Goal: Task Accomplishment & Management: Complete application form

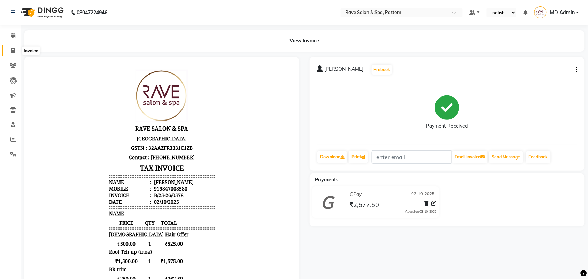
click at [10, 51] on span at bounding box center [13, 51] width 12 height 8
select select "service"
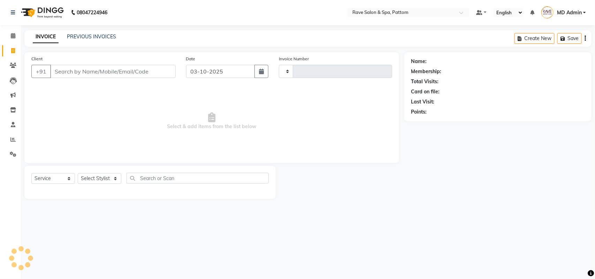
type input "0579"
select select "3587"
click at [83, 179] on select "Select Stylist Amal Amit Anand ANU Aravind ARUN Bhawana Bibek Bijay Rai Bipendr…" at bounding box center [100, 178] width 44 height 11
drag, startPoint x: 107, startPoint y: 179, endPoint x: 106, endPoint y: 184, distance: 5.3
click at [106, 184] on div "Select Service Product Membership Package Voucher Prepaid Gift Card Select Styl…" at bounding box center [149, 181] width 237 height 16
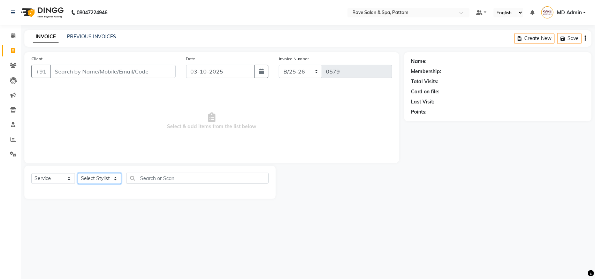
select select "16743"
click at [78, 173] on select "Select Stylist Amal Amit Anand ANU Aravind ARUN Bhawana Bibek Bijay Rai Bipendr…" at bounding box center [100, 178] width 44 height 11
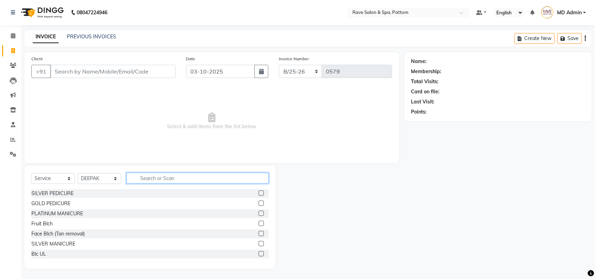
click at [165, 180] on input "text" at bounding box center [197, 178] width 142 height 11
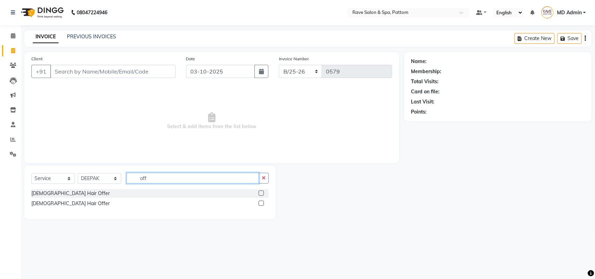
type input "off"
click at [261, 203] on label at bounding box center [260, 203] width 5 height 5
click at [261, 203] on input "checkbox" at bounding box center [260, 203] width 5 height 5
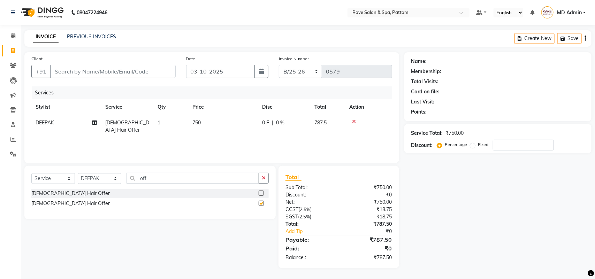
checkbox input "false"
drag, startPoint x: 173, startPoint y: 182, endPoint x: 84, endPoint y: 185, distance: 89.2
click at [84, 185] on div "Select Service Product Membership Package Voucher Prepaid Gift Card Select Styl…" at bounding box center [149, 181] width 237 height 16
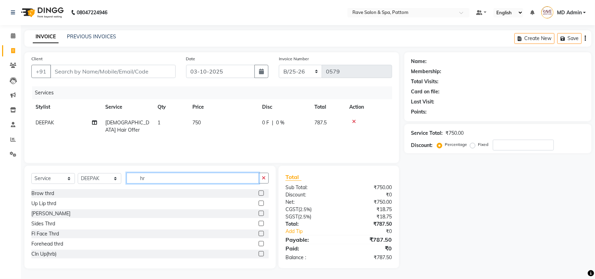
type input "h"
type input "clr"
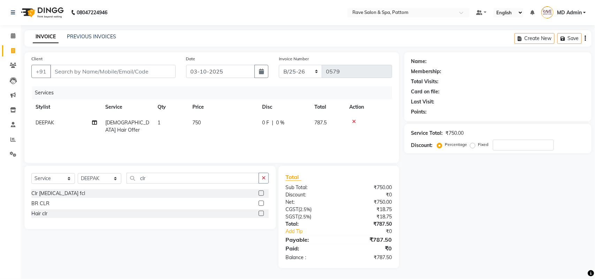
click at [261, 215] on label at bounding box center [260, 213] width 5 height 5
click at [261, 215] on input "checkbox" at bounding box center [260, 213] width 5 height 5
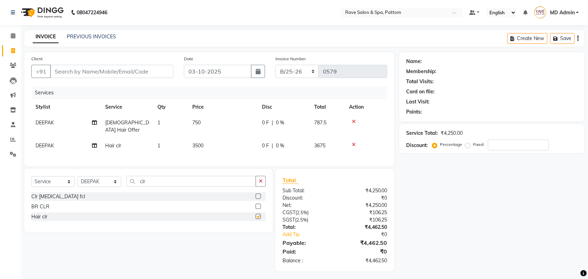
checkbox input "false"
click at [195, 142] on span "3500" at bounding box center [197, 145] width 11 height 6
select select "16743"
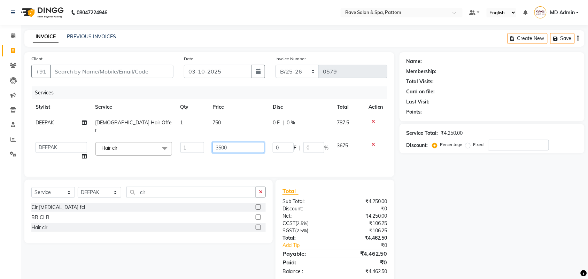
click at [230, 142] on input "3500" at bounding box center [238, 147] width 52 height 11
type input "3"
type input "4500"
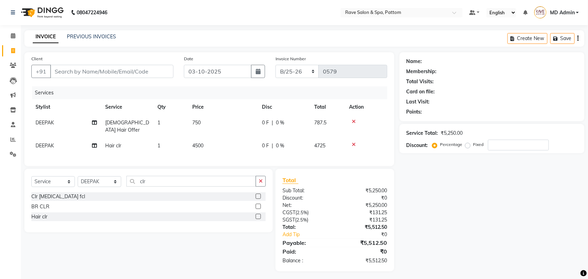
click at [227, 153] on div "Services Stylist Service Qty Price Disc Total Action DEEPAK Ladies Hair Offer 1…" at bounding box center [209, 122] width 356 height 73
click at [89, 177] on select "Select Stylist Amal Amit Anand ANU Aravind ARUN Bhawana Bibek Bijay Rai Bipendr…" at bounding box center [100, 181] width 44 height 11
select select "16740"
click at [78, 176] on select "Select Stylist Amal Amit Anand ANU Aravind ARUN Bhawana Bibek Bijay Rai Bipendr…" at bounding box center [100, 181] width 44 height 11
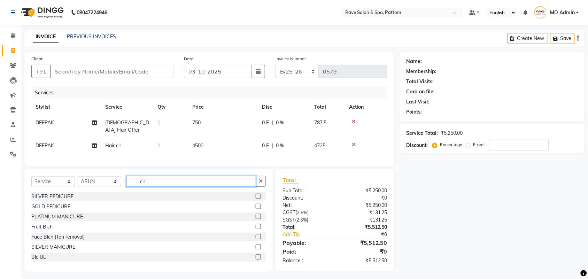
drag, startPoint x: 150, startPoint y: 179, endPoint x: 136, endPoint y: 188, distance: 16.6
click at [136, 188] on div "Select Service Product Membership Package Voucher Prepaid Gift Card Select Styl…" at bounding box center [148, 184] width 234 height 16
click at [256, 195] on label at bounding box center [258, 196] width 5 height 5
click at [256, 195] on input "checkbox" at bounding box center [258, 196] width 5 height 5
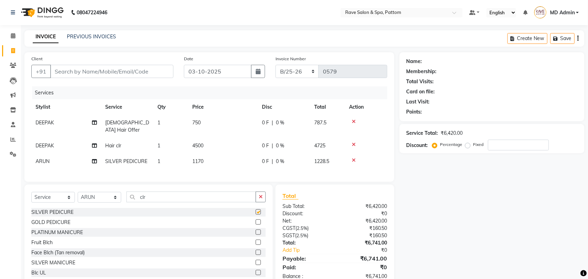
checkbox input "false"
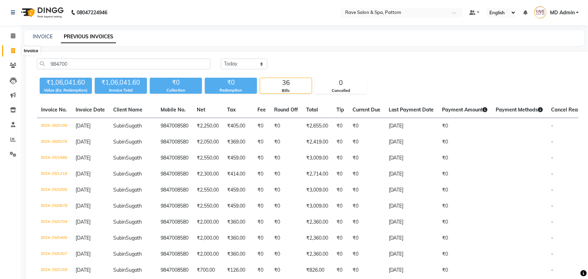
click at [10, 50] on span at bounding box center [13, 51] width 12 height 8
select select "service"
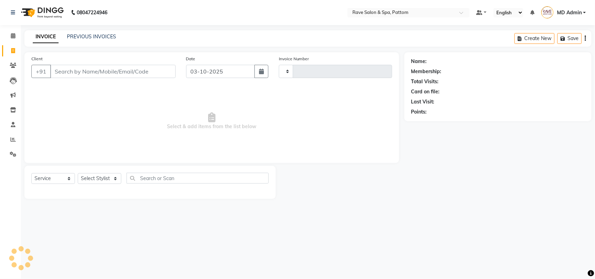
type input "0579"
select select "3587"
click at [10, 107] on icon at bounding box center [13, 109] width 6 height 5
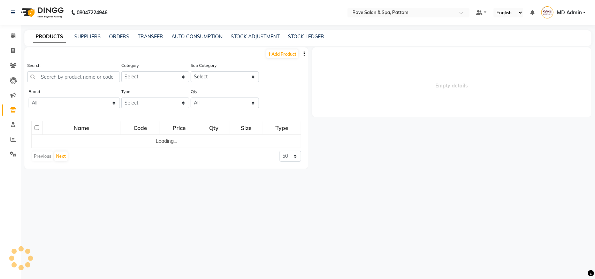
select select
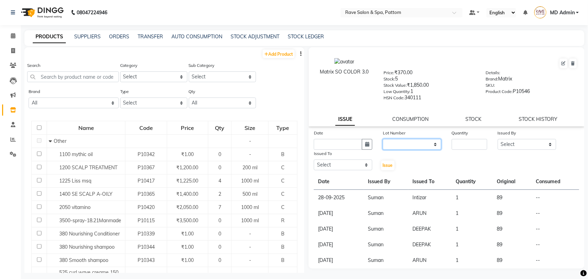
click at [413, 139] on select "None" at bounding box center [412, 144] width 59 height 11
click at [47, 79] on input "text" at bounding box center [73, 76] width 92 height 11
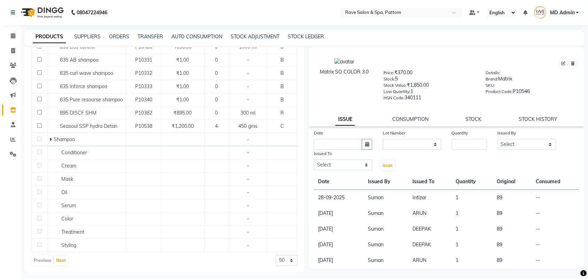
scroll to position [326, 0]
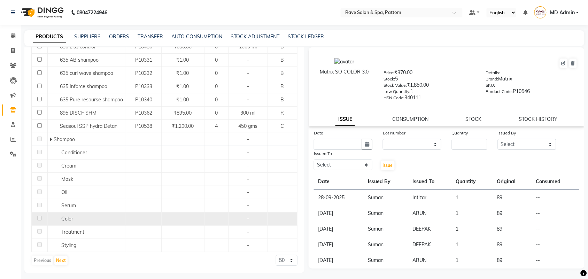
click at [82, 219] on div "Color" at bounding box center [86, 218] width 75 height 7
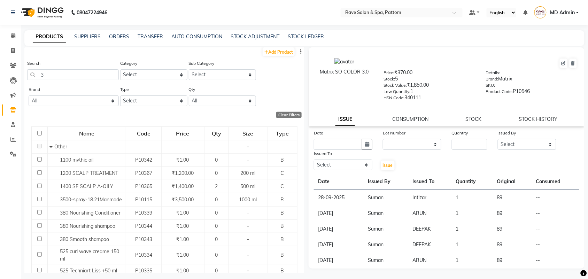
scroll to position [0, 0]
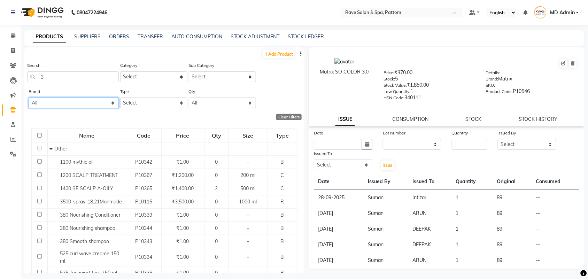
click at [98, 101] on select "All 18.21 Manmade 7 Oclock Alga Amazon Ayur Bluesky Caress Casmara Cheryls Cire…" at bounding box center [74, 103] width 90 height 11
click at [150, 77] on select "Select Hair Skin Makeup Personal Care Appliances Beard Waxing Disposable Thread…" at bounding box center [153, 76] width 67 height 11
click at [150, 56] on div "Add Product" at bounding box center [164, 52] width 280 height 11
drag, startPoint x: 67, startPoint y: 72, endPoint x: 0, endPoint y: 75, distance: 66.6
click at [0, 75] on app-home "08047224946 Select Location × Rave Salon & Spa, Pattom Default Panel My Panel E…" at bounding box center [294, 142] width 588 height 284
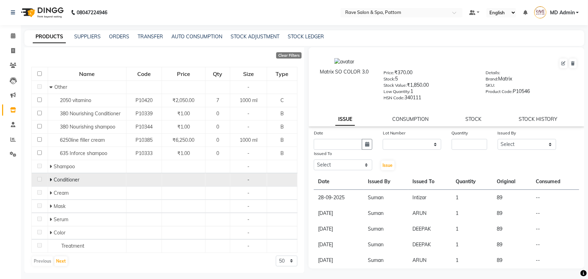
scroll to position [63, 0]
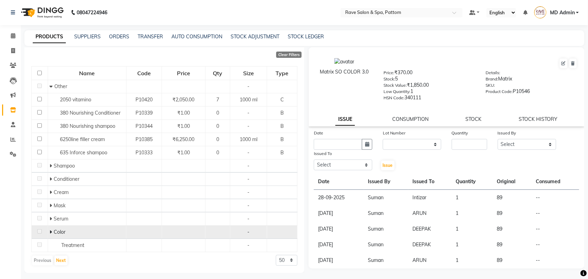
type input "in"
click at [51, 232] on icon at bounding box center [50, 232] width 2 height 5
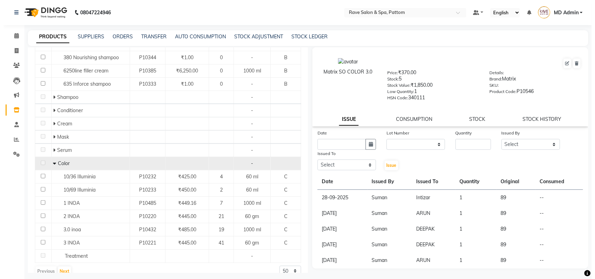
scroll to position [143, 0]
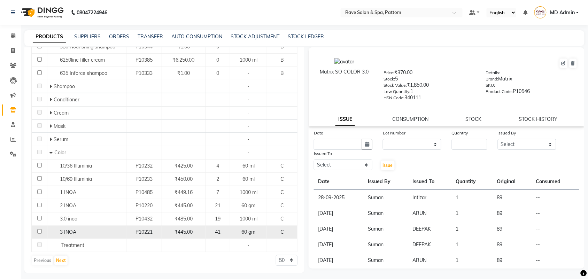
click at [37, 231] on input "checkbox" at bounding box center [39, 231] width 5 height 5
checkbox input "true"
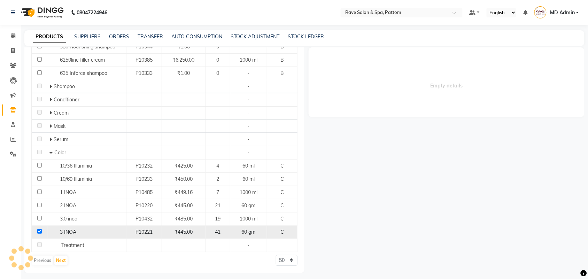
select select
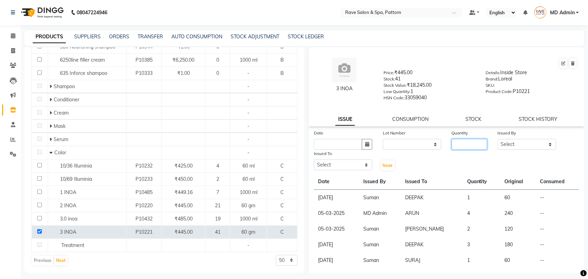
click at [463, 145] on input "number" at bounding box center [470, 144] width 36 height 11
type input "1"
click at [518, 142] on select "Select Amal Amit Anand ANU Aravind ARUN Bhawana Bibek Bijay Rai Bipendra DEEPAK…" at bounding box center [527, 144] width 59 height 11
select select "16741"
click at [498, 139] on select "Select Amal Amit Anand ANU Aravind ARUN Bhawana Bibek Bijay Rai Bipendra DEEPAK…" at bounding box center [527, 144] width 59 height 11
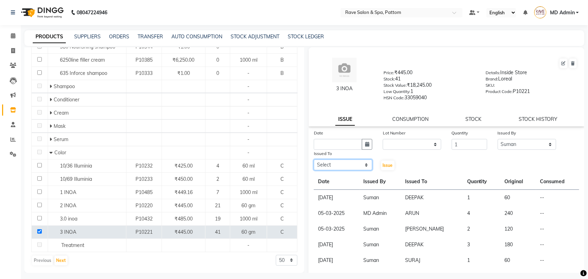
click at [336, 165] on select "Select Amal Amit Anand ANU Aravind ARUN Bhawana Bibek Bijay Rai Bipendra DEEPAK…" at bounding box center [343, 165] width 59 height 11
select select "16743"
click at [314, 160] on select "Select Amal Amit Anand ANU Aravind ARUN Bhawana Bibek Bijay Rai Bipendra DEEPAK…" at bounding box center [343, 165] width 59 height 11
click at [383, 166] on span "Issue" at bounding box center [388, 165] width 10 height 5
click at [343, 140] on input "text" at bounding box center [338, 144] width 48 height 11
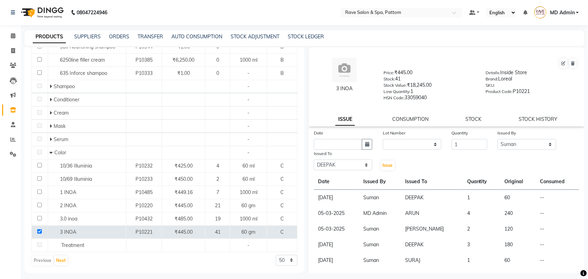
select select "10"
select select "2025"
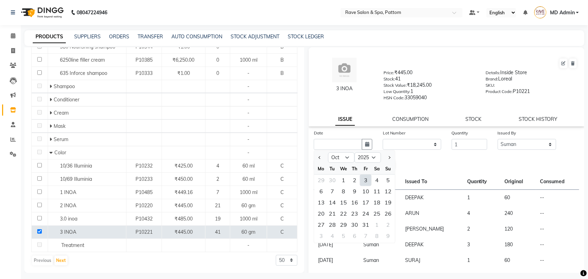
click at [367, 177] on div "3" at bounding box center [365, 180] width 11 height 11
type input "03-10-2025"
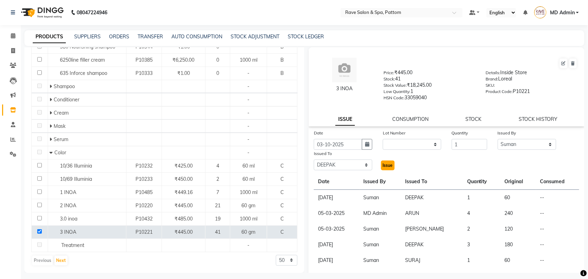
click at [384, 163] on span "Issue" at bounding box center [388, 165] width 10 height 5
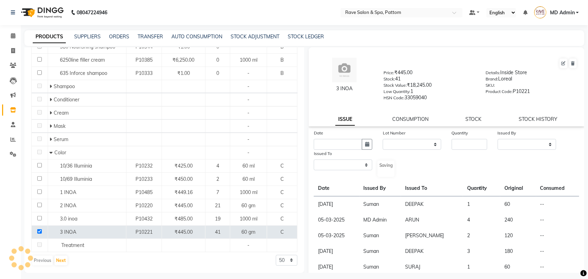
select select
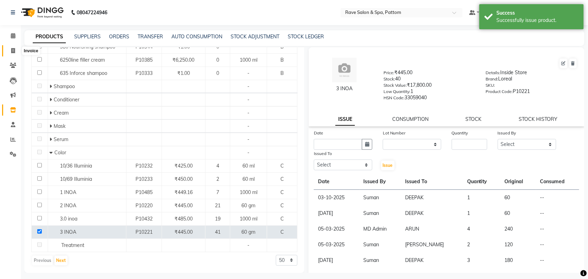
click at [8, 50] on span at bounding box center [13, 51] width 12 height 8
select select "service"
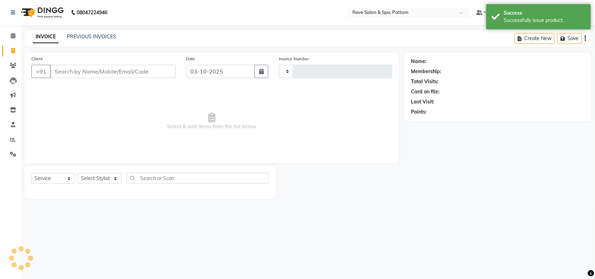
type input "0579"
select select "3587"
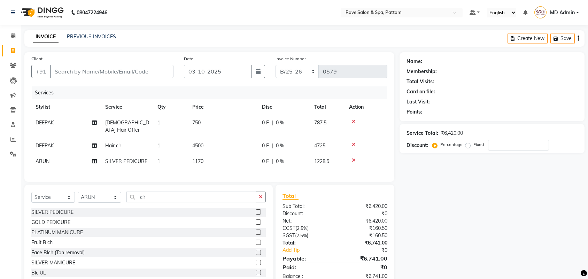
select select "service"
select select "16740"
click at [101, 63] on div "Client +91" at bounding box center [102, 69] width 153 height 29
click at [101, 72] on input "Client" at bounding box center [111, 71] width 123 height 13
type input "p"
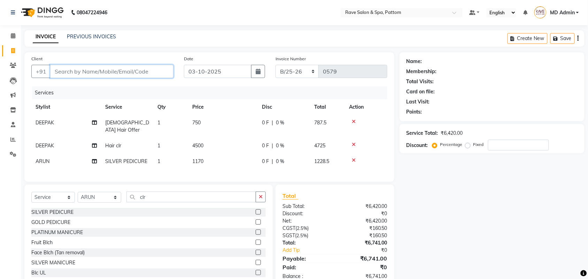
type input "0"
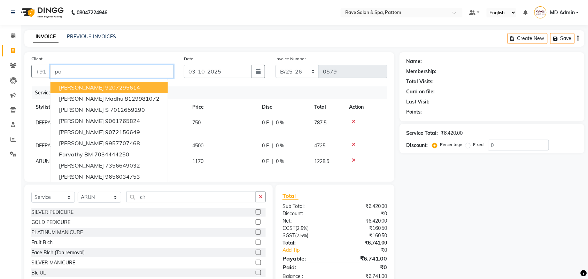
type input "p"
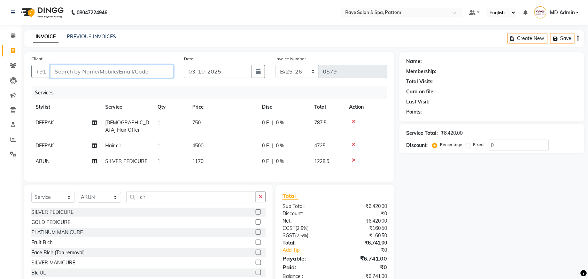
click at [74, 69] on input "Client" at bounding box center [111, 71] width 123 height 13
click at [73, 70] on input "Client" at bounding box center [111, 71] width 123 height 13
type input "9"
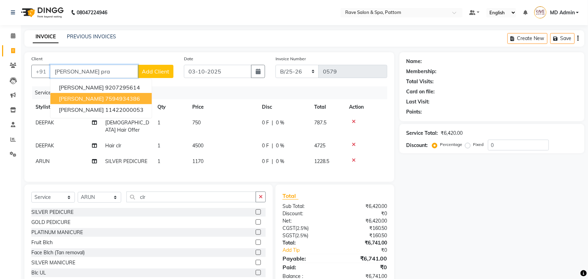
click at [112, 98] on ngb-highlight "7594934386" at bounding box center [122, 98] width 35 height 7
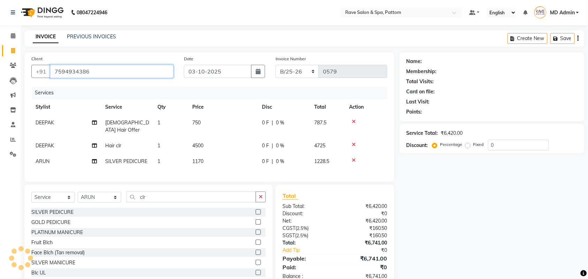
type input "7594934386"
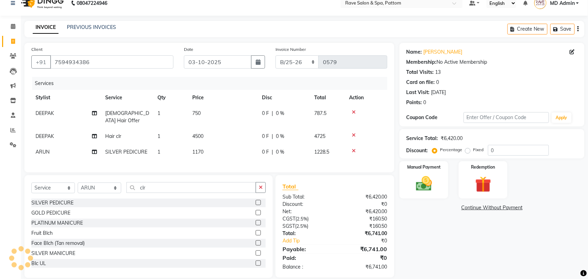
scroll to position [18, 0]
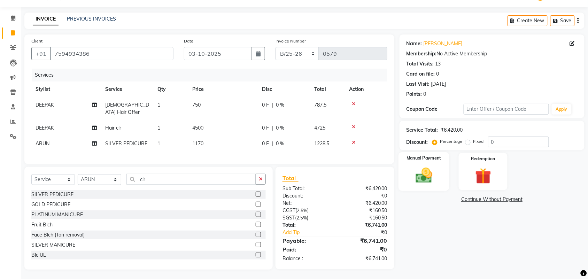
click at [440, 175] on div "Manual Payment" at bounding box center [423, 171] width 51 height 39
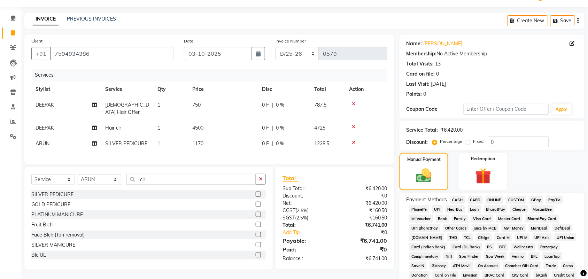
click at [535, 199] on span "GPay" at bounding box center [536, 200] width 14 height 8
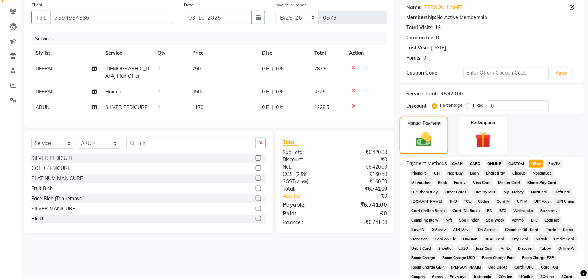
scroll to position [194, 0]
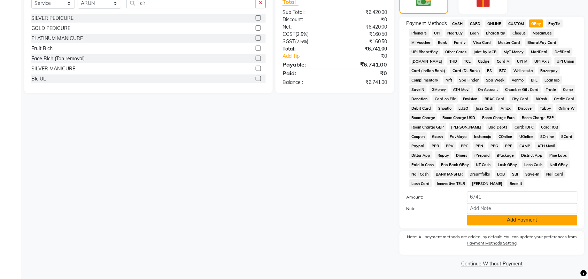
click at [487, 218] on button "Add Payment" at bounding box center [522, 220] width 110 height 11
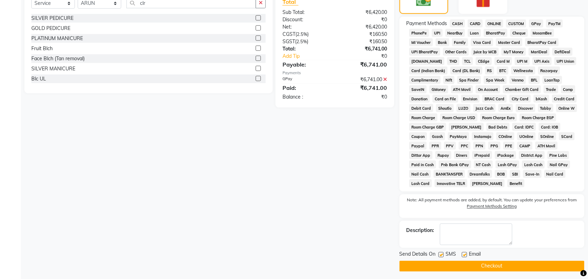
click at [441, 255] on label at bounding box center [441, 254] width 5 height 5
click at [441, 255] on input "checkbox" at bounding box center [441, 255] width 5 height 5
checkbox input "false"
click at [466, 255] on label at bounding box center [464, 254] width 5 height 5
click at [466, 255] on input "checkbox" at bounding box center [464, 255] width 5 height 5
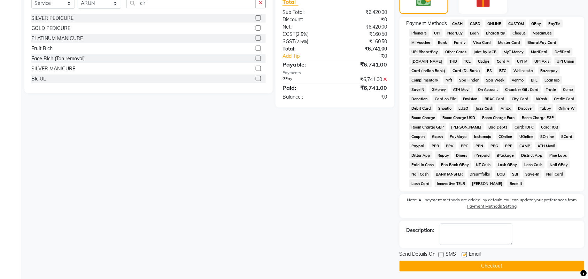
checkbox input "false"
click at [466, 265] on button "Checkout" at bounding box center [492, 266] width 185 height 11
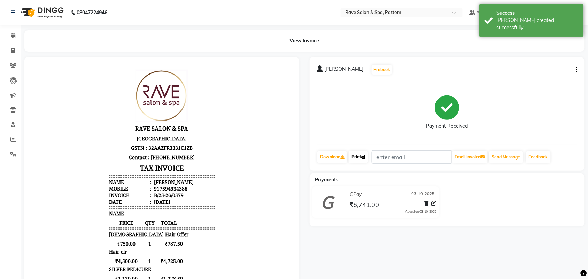
click at [363, 157] on link "Print" at bounding box center [359, 157] width 20 height 12
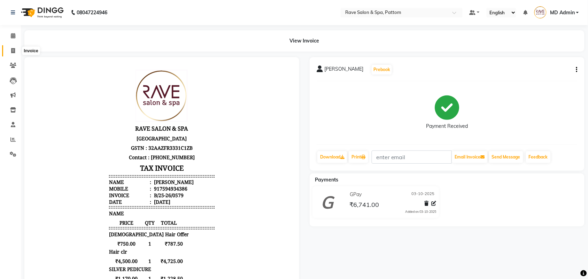
click at [8, 51] on span at bounding box center [13, 51] width 12 height 8
select select "service"
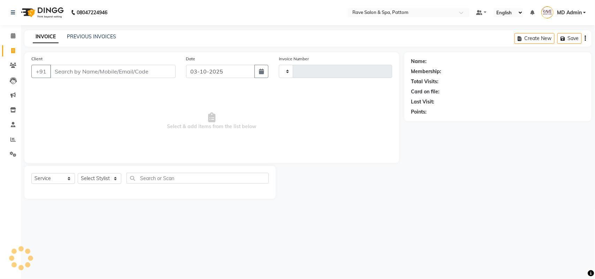
click at [8, 51] on span at bounding box center [13, 51] width 12 height 8
select select "service"
